Goal: Transaction & Acquisition: Obtain resource

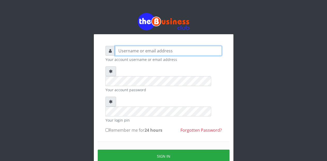
type input "Etinyin"
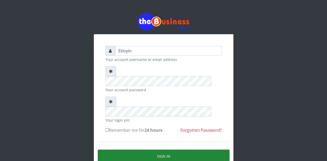
click at [163, 149] on button "Sign in" at bounding box center [164, 155] width 132 height 13
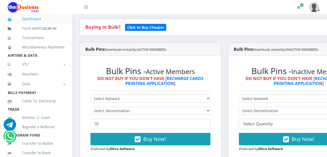
scroll to position [131, 0]
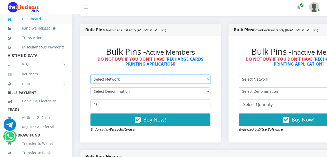
click at [211, 79] on select "Select Network MTN Globacom 9Mobile Airtel" at bounding box center [151, 79] width 120 height 8
select select "Airtel"
click at [91, 76] on select "Select Network MTN Globacom 9Mobile Airtel" at bounding box center [151, 79] width 120 height 8
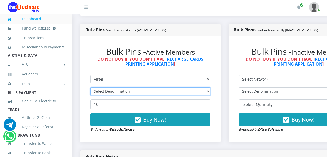
click at [211, 92] on select "Select Denomination" at bounding box center [151, 91] width 120 height 8
select select "96.36-100"
click at [91, 88] on select "Select Denomination Airtel NGN100 - ₦96.36 Airtel NGN200 - ₦192.72 Airtel NGN50…" at bounding box center [151, 91] width 120 height 8
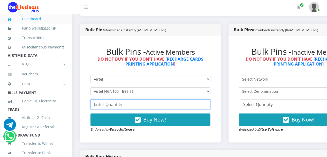
click at [197, 106] on input "number" at bounding box center [151, 104] width 120 height 10
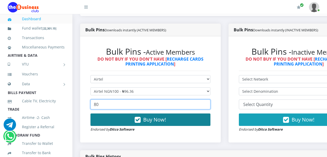
type input "80"
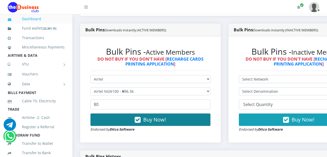
click at [139, 121] on icon "button" at bounding box center [138, 119] width 6 height 5
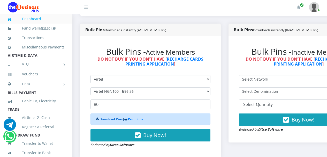
click at [108, 120] on link "Download Pins" at bounding box center [111, 119] width 23 height 4
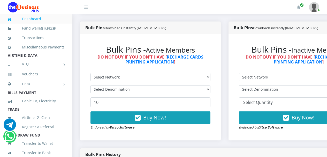
scroll to position [122, 0]
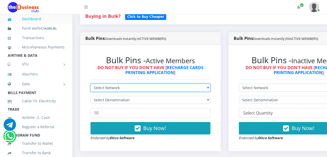
click at [211, 88] on select "Select Network MTN Globacom 9Mobile Airtel" at bounding box center [151, 88] width 120 height 8
select select "Airtel"
click at [91, 85] on select "Select Network MTN Globacom 9Mobile Airtel" at bounding box center [151, 88] width 120 height 8
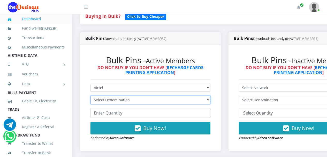
click at [211, 101] on select "Select Denomination" at bounding box center [151, 100] width 120 height 8
select select "192.72-200"
click at [91, 97] on select "Select Denomination Airtel NGN100 - ₦96.36 Airtel NGN200 - ₦192.72 Airtel NGN50…" at bounding box center [151, 100] width 120 height 8
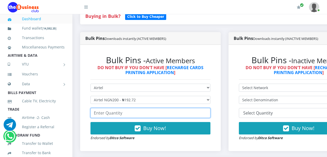
click at [192, 113] on input "number" at bounding box center [151, 113] width 120 height 10
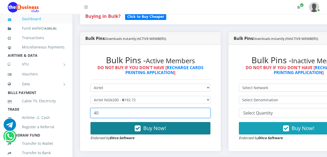
type input "40"
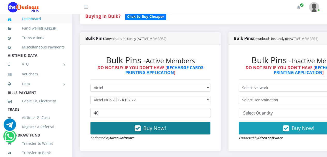
click at [139, 129] on icon "button" at bounding box center [138, 128] width 6 height 5
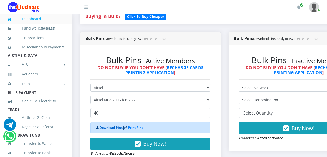
click at [111, 129] on link "Download Pins" at bounding box center [111, 127] width 23 height 4
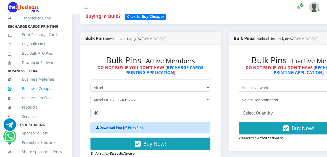
scroll to position [141, 0]
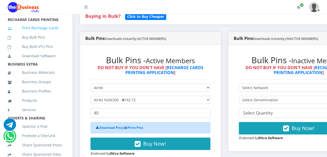
click at [35, 34] on link "Print Recharge Cards" at bounding box center [36, 28] width 57 height 12
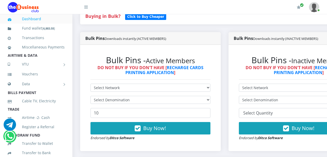
scroll to position [120, 0]
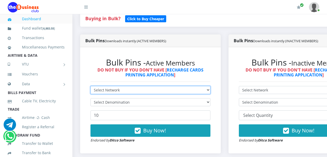
click at [211, 91] on select "Select Network MTN Globacom 9Mobile Airtel" at bounding box center [151, 90] width 120 height 8
select select "MTN"
click at [91, 87] on select "Select Network MTN Globacom 9Mobile Airtel" at bounding box center [151, 90] width 120 height 8
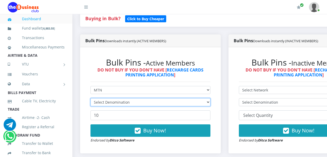
click at [211, 104] on select "Select Denomination" at bounding box center [151, 102] width 120 height 8
select select "96.94-100"
click at [91, 99] on select "Select Denomination MTN NGN100 - ₦96.94 MTN NGN200 - ₦193.88 MTN NGN400 - ₦387.…" at bounding box center [151, 102] width 120 height 8
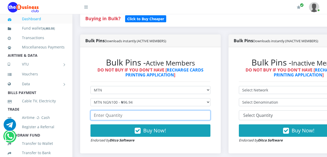
click at [205, 116] on input "number" at bounding box center [151, 115] width 120 height 10
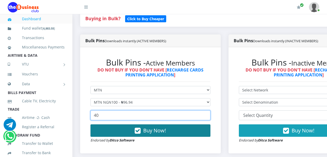
type input "40"
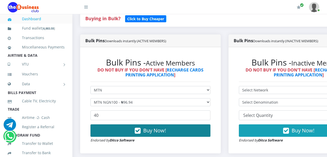
click at [140, 132] on icon "button" at bounding box center [138, 130] width 6 height 5
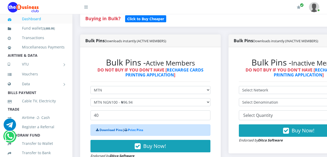
click at [107, 131] on link "Download Pins" at bounding box center [111, 130] width 23 height 4
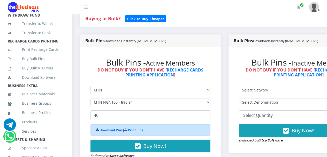
scroll to position [121, 0]
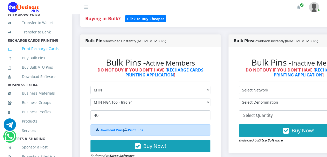
click at [45, 55] on link "Print Recharge Cards" at bounding box center [36, 49] width 57 height 12
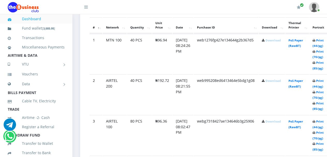
scroll to position [295, 0]
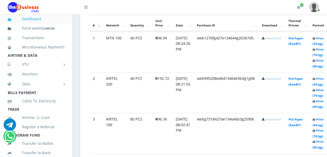
click at [279, 39] on link "Download" at bounding box center [273, 38] width 15 height 4
click at [279, 62] on td "Download" at bounding box center [272, 52] width 26 height 40
click at [279, 80] on link "Download" at bounding box center [273, 79] width 15 height 4
click at [280, 120] on link "Download" at bounding box center [273, 119] width 15 height 4
click at [149, 62] on td "40 PCS" at bounding box center [139, 52] width 25 height 40
